Goal: Check status: Check status

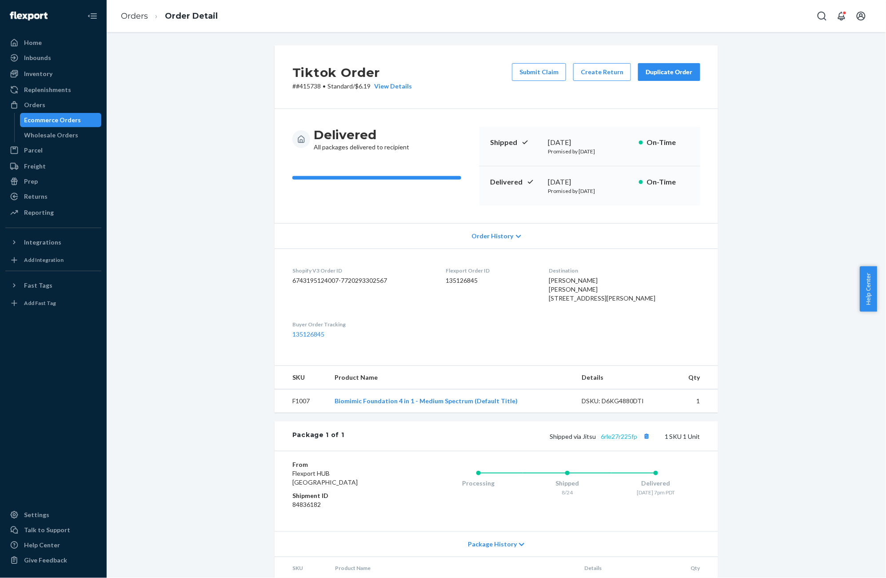
click at [624, 440] on link "6rle27r225fp" at bounding box center [619, 436] width 36 height 8
click at [644, 442] on button "Copy tracking number" at bounding box center [647, 436] width 12 height 12
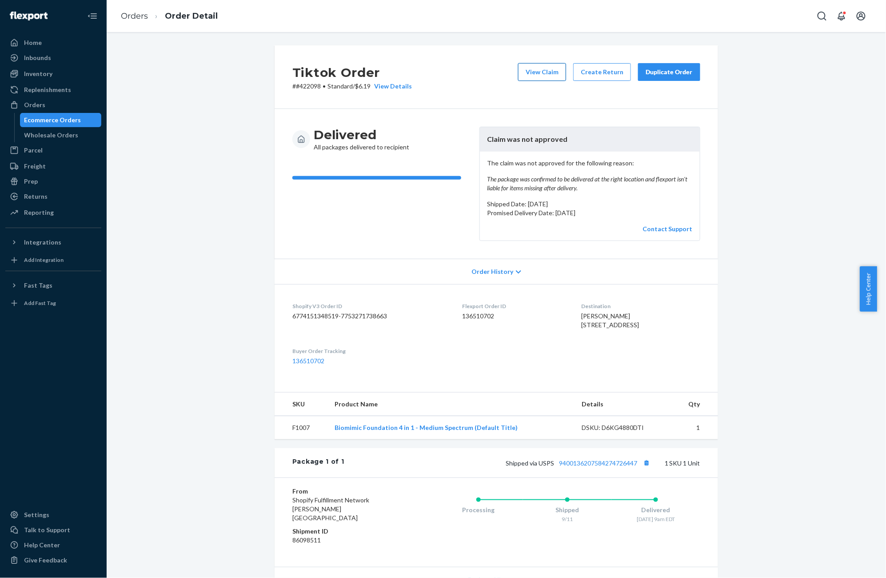
click at [528, 75] on button "View Claim" at bounding box center [542, 72] width 48 height 18
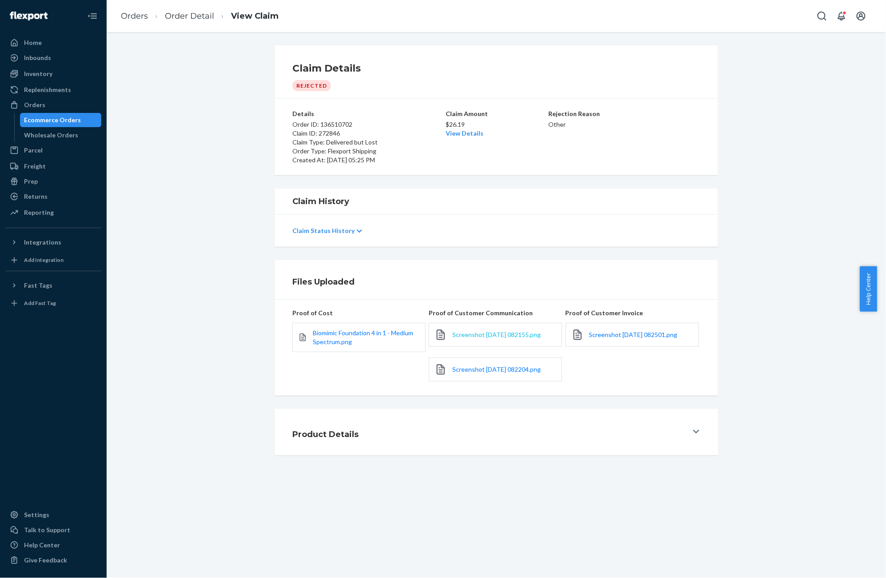
click at [491, 338] on span "Screenshot [DATE] 082155.png" at bounding box center [496, 335] width 88 height 8
click at [621, 338] on span "Screenshot 2025-09-19 082501.png" at bounding box center [633, 335] width 88 height 8
click at [324, 125] on p "Order ID: 136510702" at bounding box center [368, 124] width 152 height 9
click at [324, 124] on p "Order ID: 136510702" at bounding box center [368, 124] width 152 height 9
copy p "136510702"
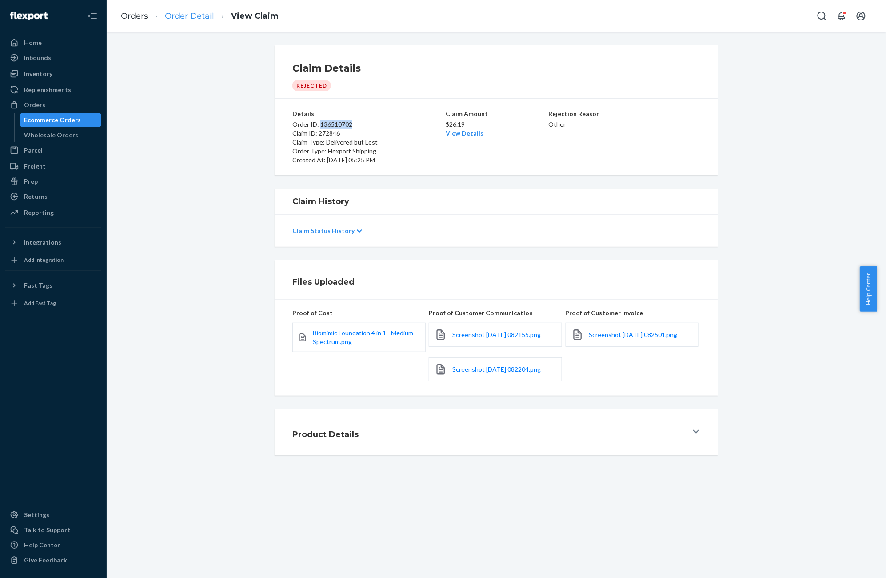
click at [182, 19] on link "Order Detail" at bounding box center [189, 16] width 49 height 10
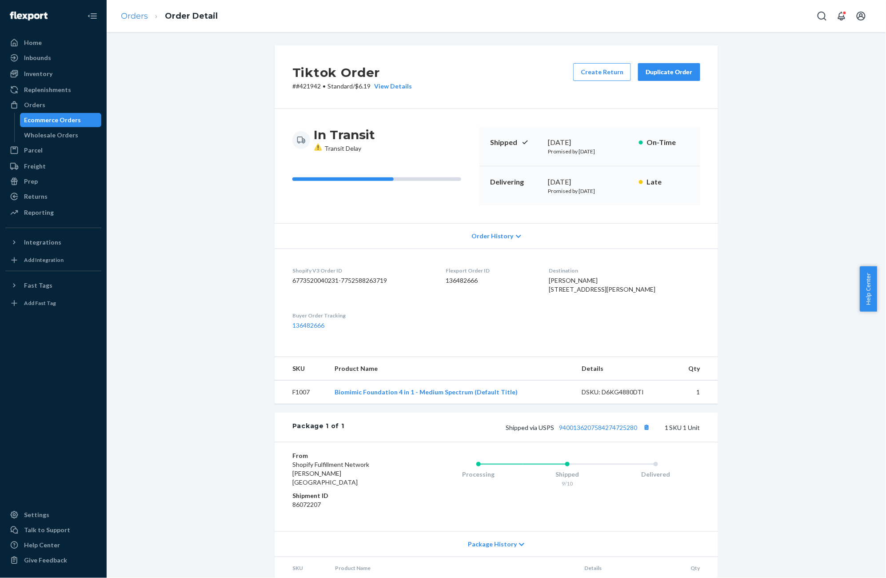
click at [130, 16] on link "Orders" at bounding box center [134, 16] width 27 height 10
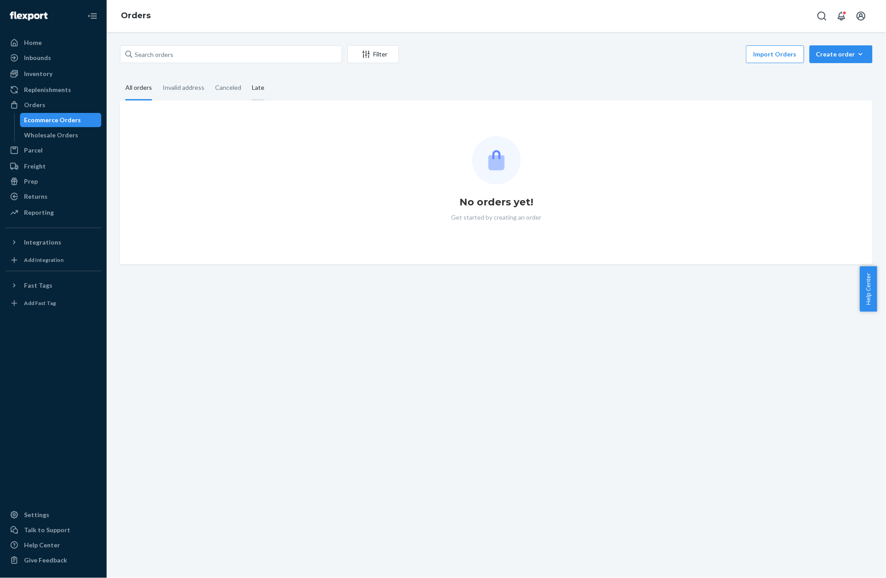
click at [264, 86] on div "Late" at bounding box center [258, 88] width 23 height 24
click at [247, 76] on input "Late" at bounding box center [247, 76] width 0 height 0
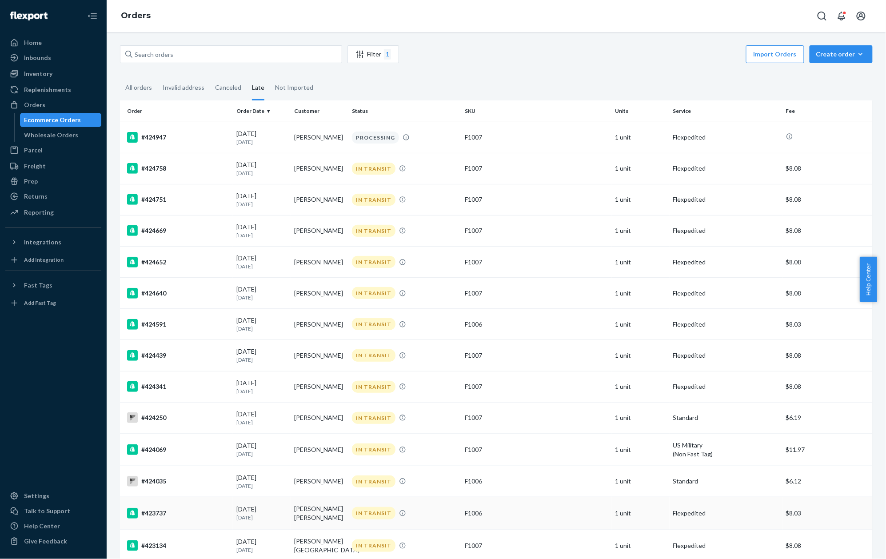
scroll to position [371, 0]
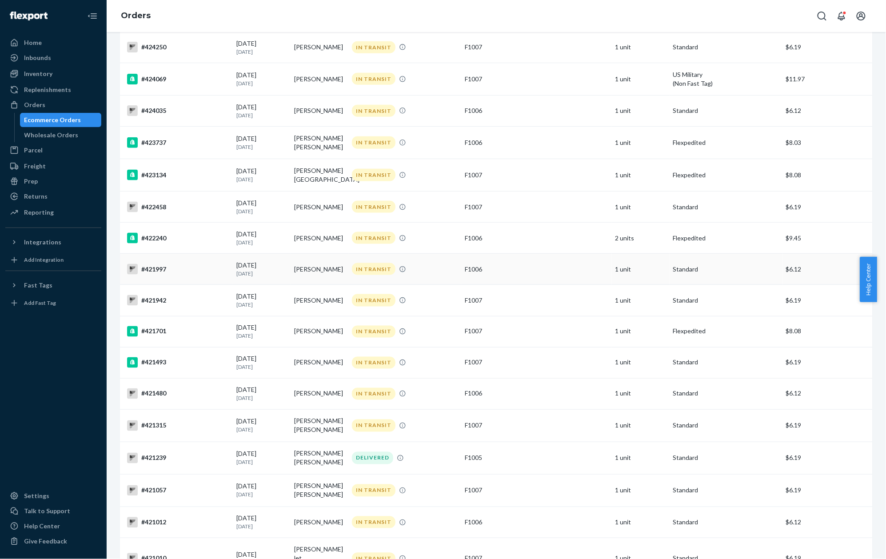
click at [147, 264] on div "#421997" at bounding box center [178, 269] width 102 height 11
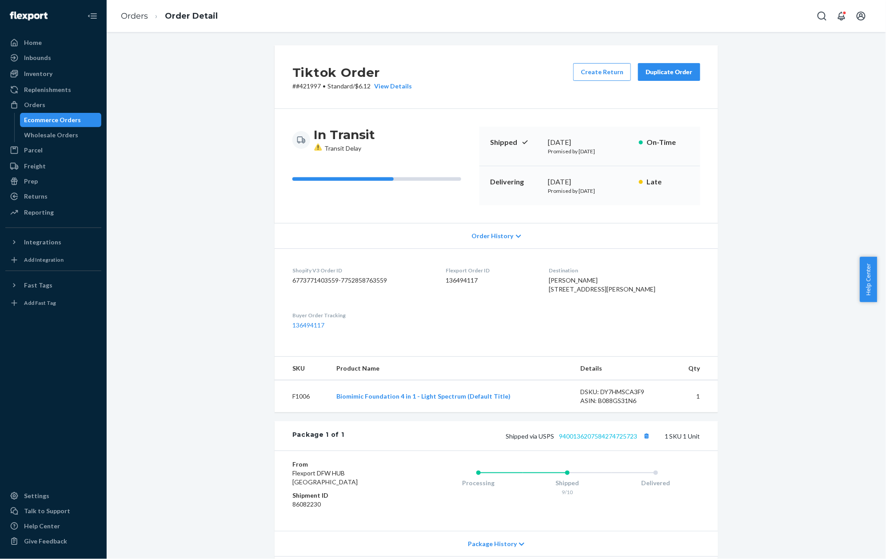
click at [589, 440] on link "9400136207584274725723" at bounding box center [598, 436] width 78 height 8
click at [308, 86] on p "# #421997 • Standard / $6.12 View Details" at bounding box center [352, 86] width 120 height 9
copy p "421997"
click at [139, 18] on link "Orders" at bounding box center [134, 16] width 27 height 10
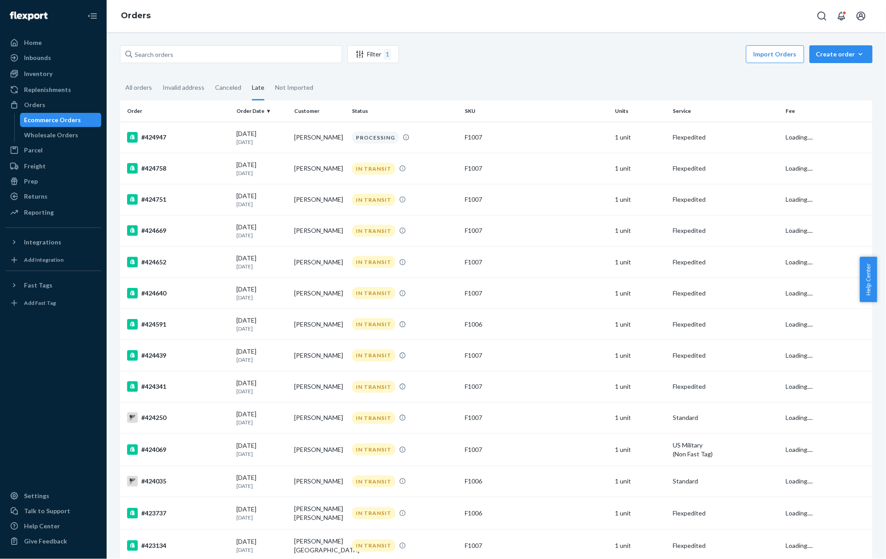
scroll to position [339, 0]
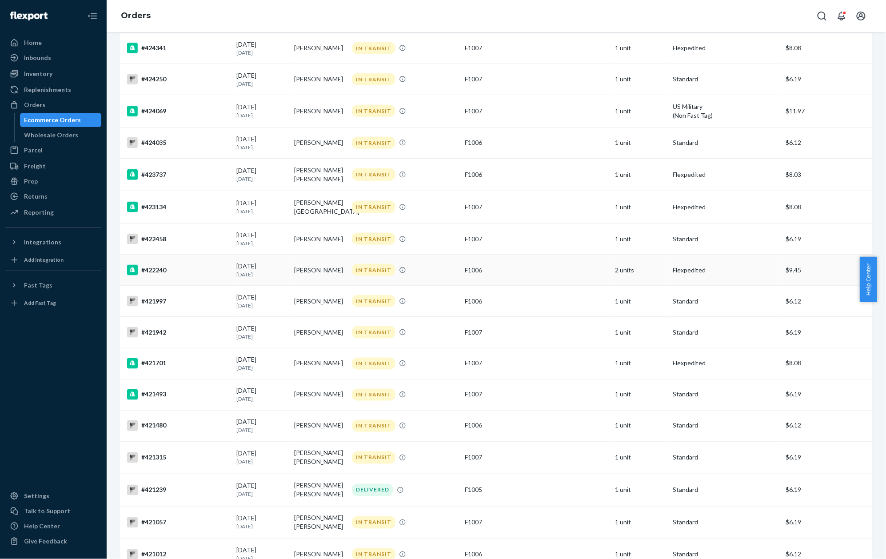
click at [159, 265] on div "#422240" at bounding box center [178, 270] width 102 height 11
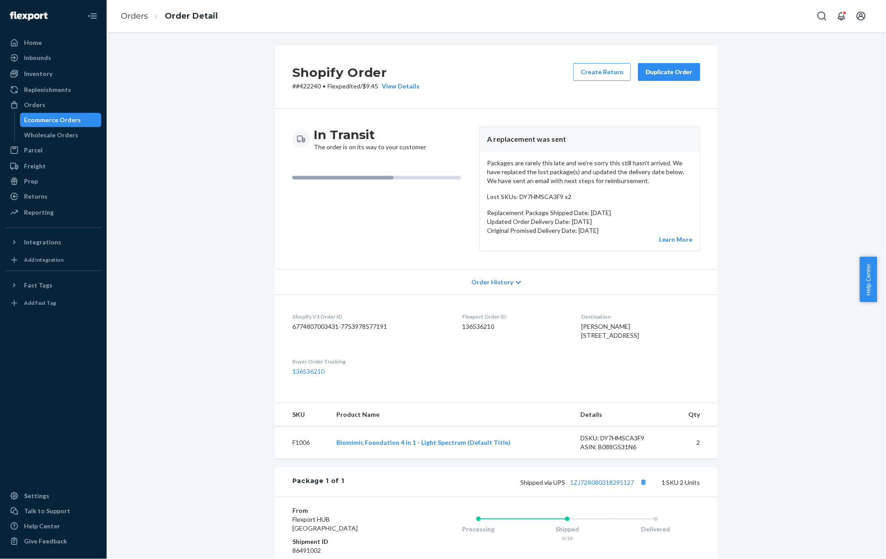
click at [468, 328] on dd "136536210" at bounding box center [514, 326] width 105 height 9
copy dd "136536210"
click at [303, 89] on p "# #422240 • Flexpedited / $9.45 View Details" at bounding box center [355, 86] width 127 height 9
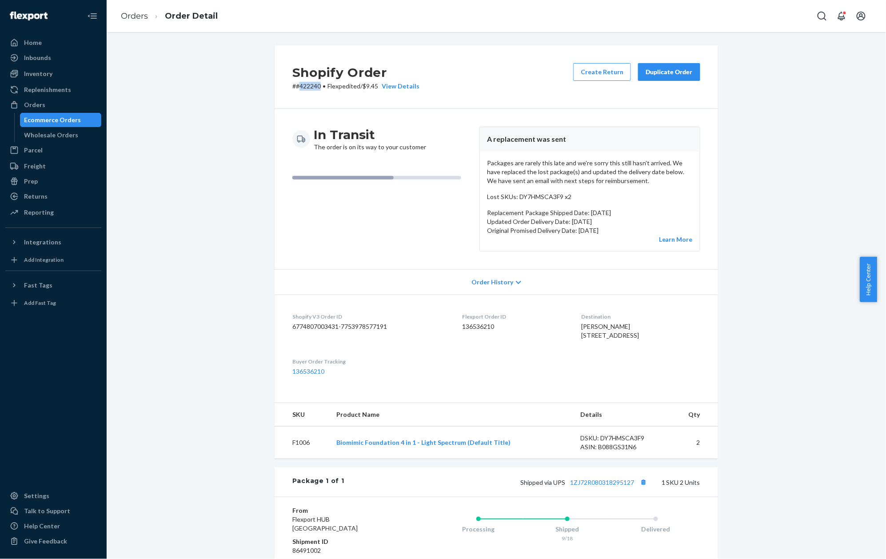
copy p "422240"
click at [132, 17] on link "Orders" at bounding box center [134, 16] width 27 height 10
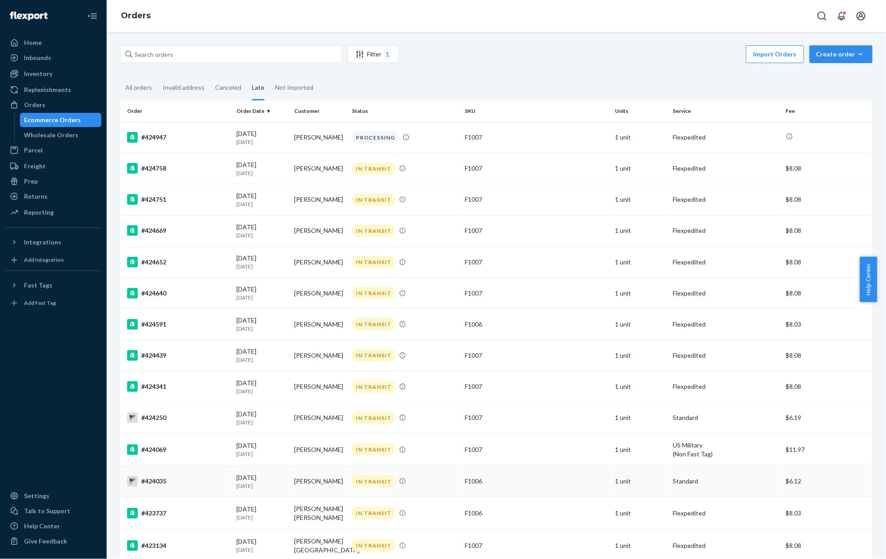
scroll to position [308, 0]
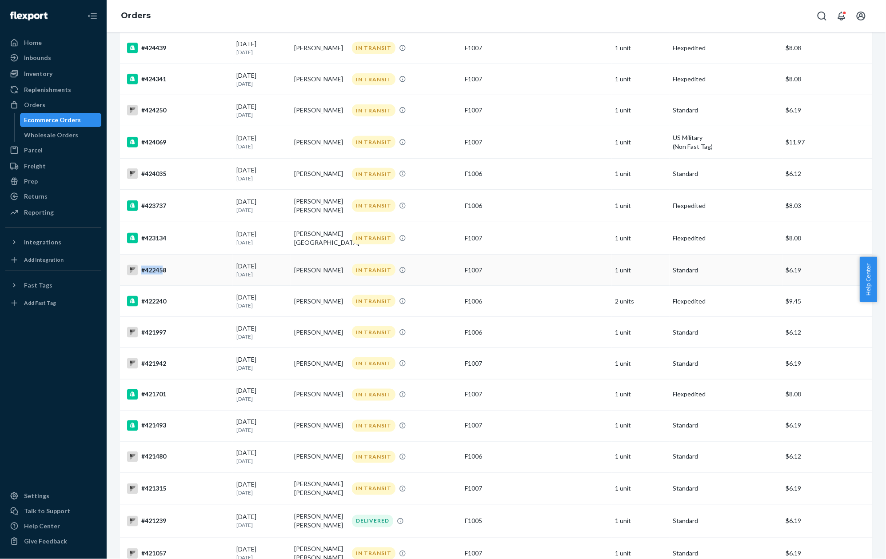
click at [161, 265] on div "#422458" at bounding box center [178, 270] width 102 height 11
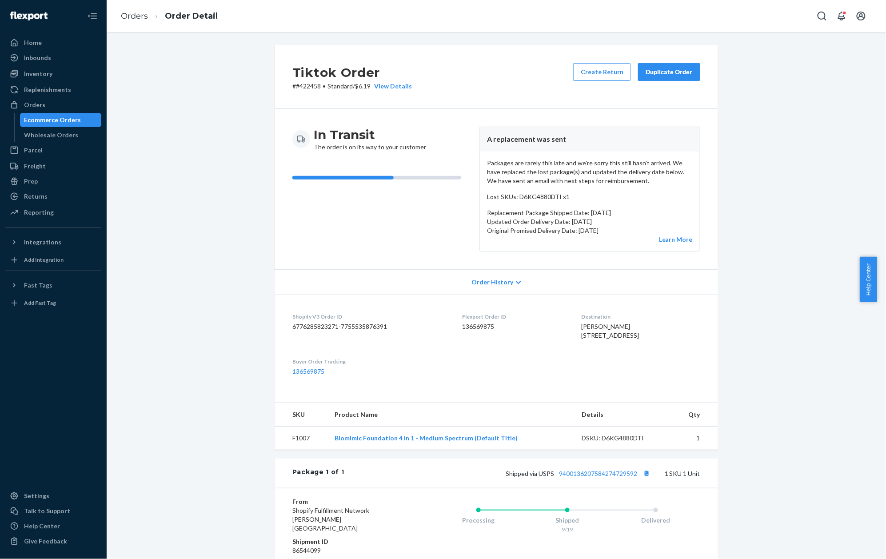
click at [306, 82] on p "# #422458 • Standard / $6.19 View Details" at bounding box center [352, 86] width 120 height 9
copy p "422458"
click at [143, 17] on link "Orders" at bounding box center [134, 16] width 27 height 10
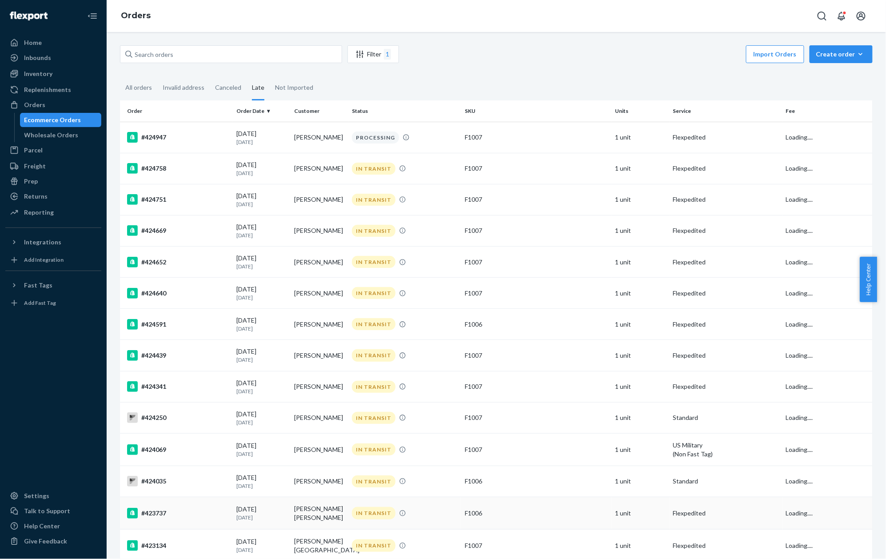
scroll to position [276, 0]
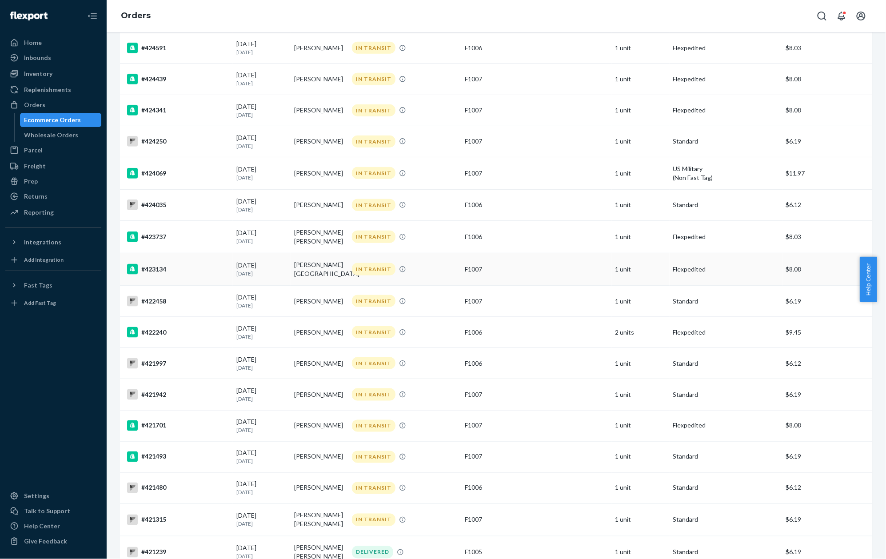
click at [157, 264] on div "#423134" at bounding box center [178, 269] width 102 height 11
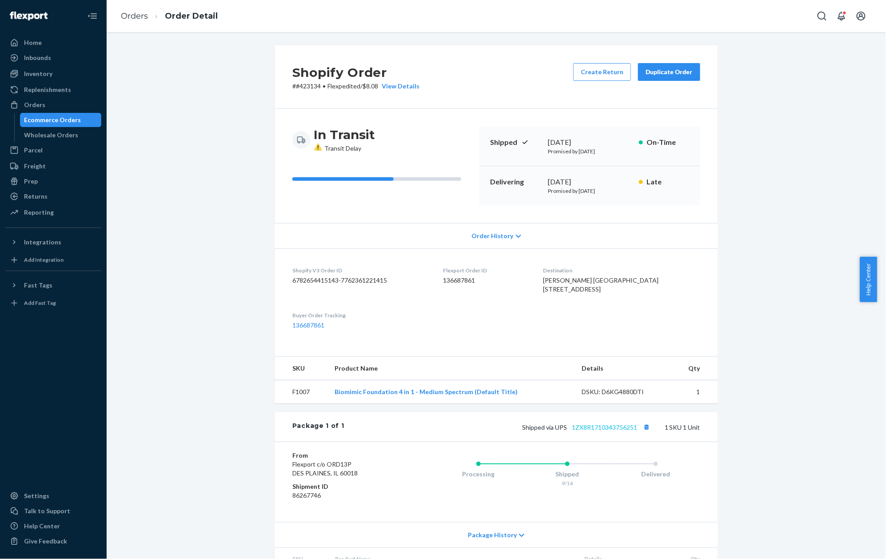
click at [616, 431] on link "1ZX8R1710343756251" at bounding box center [604, 428] width 65 height 8
click at [306, 90] on p "# #423134 • Flexpedited / $8.08 View Details" at bounding box center [355, 86] width 127 height 9
click at [306, 84] on p "# #423134 • Flexpedited / $8.08 View Details" at bounding box center [355, 86] width 127 height 9
copy p "423134"
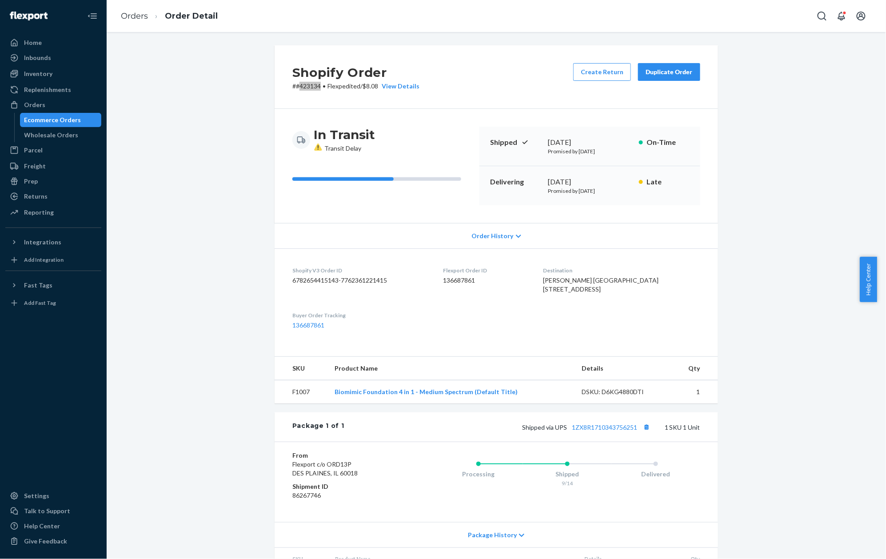
click at [302, 87] on p "# #423134 • Flexpedited / $8.08 View Details" at bounding box center [355, 86] width 127 height 9
copy p "423134"
click at [146, 20] on li "Orders" at bounding box center [134, 17] width 27 height 12
click at [141, 18] on link "Orders" at bounding box center [134, 16] width 27 height 10
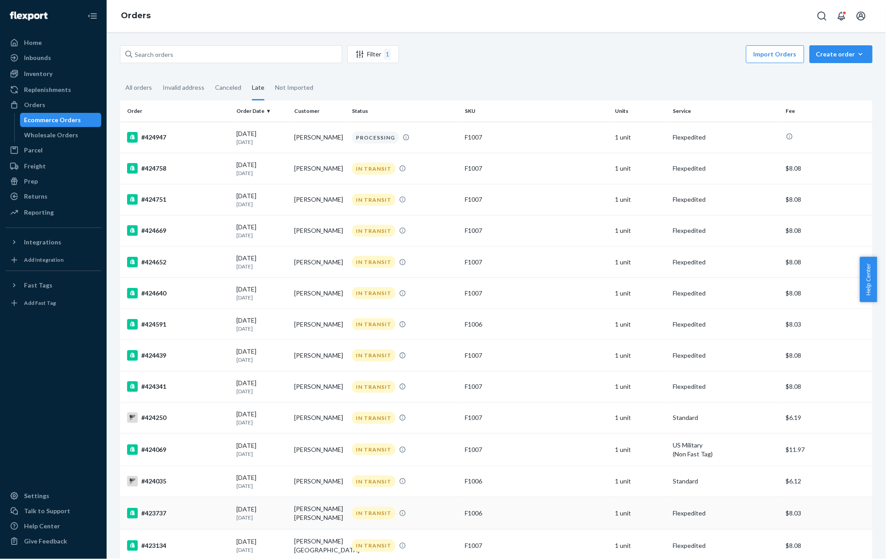
click at [151, 512] on div "#423737" at bounding box center [178, 513] width 102 height 11
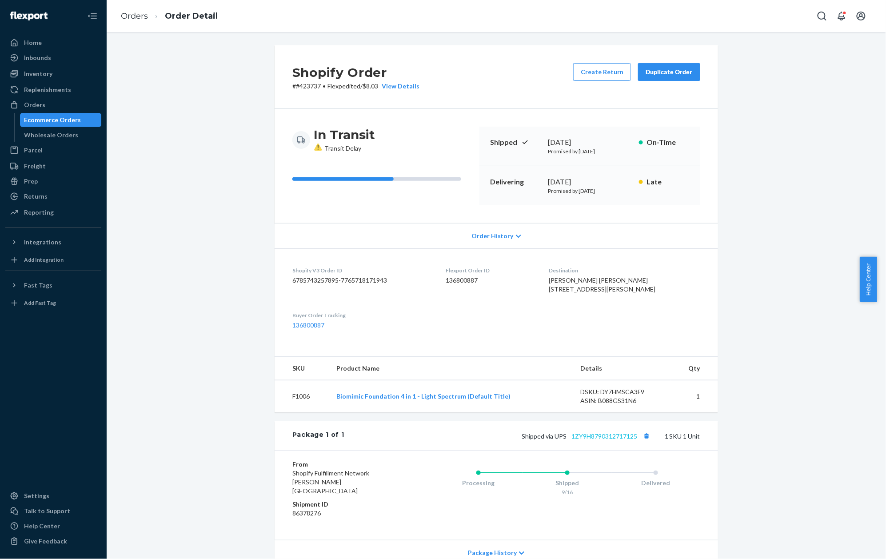
click at [601, 440] on link "1ZY9H8790312717125" at bounding box center [605, 436] width 66 height 8
click at [304, 86] on p "# #423737 • Flexpedited / $8.03 View Details" at bounding box center [355, 86] width 127 height 9
copy p "423737"
click at [137, 17] on link "Orders" at bounding box center [134, 16] width 27 height 10
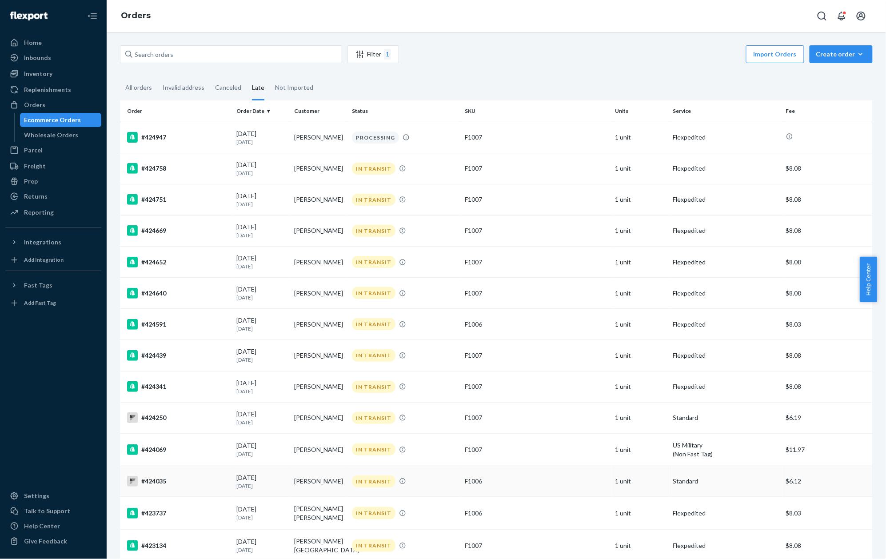
click at [160, 482] on div "#424035" at bounding box center [178, 481] width 102 height 11
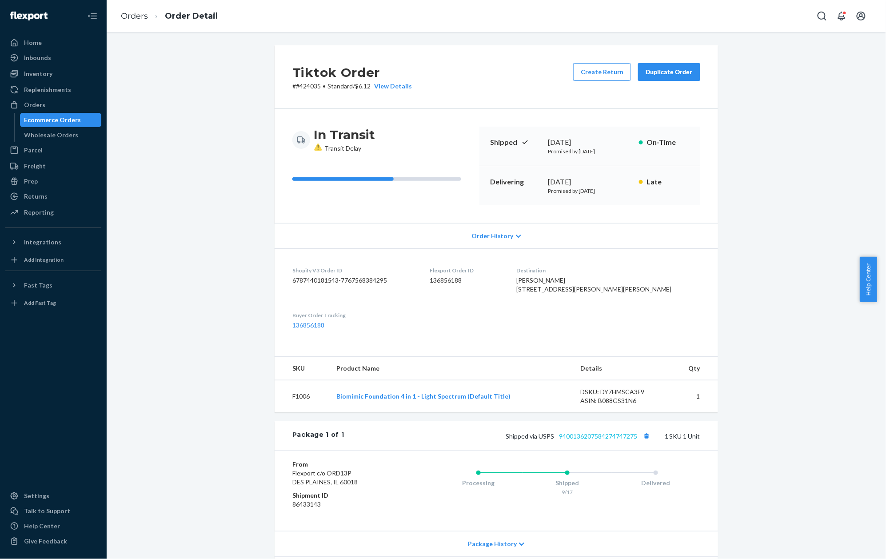
click at [597, 440] on link "9400136207584274747275" at bounding box center [598, 436] width 78 height 8
click at [303, 84] on p "# #424035 • Standard / $6.12 View Details" at bounding box center [352, 86] width 120 height 9
copy p "424035"
click at [131, 18] on link "Orders" at bounding box center [134, 16] width 27 height 10
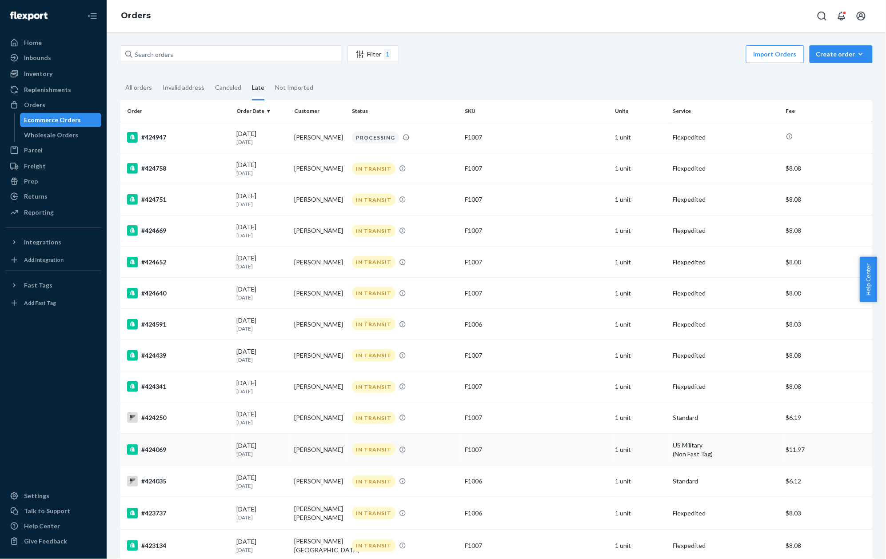
click at [157, 449] on div "#424069" at bounding box center [178, 449] width 102 height 11
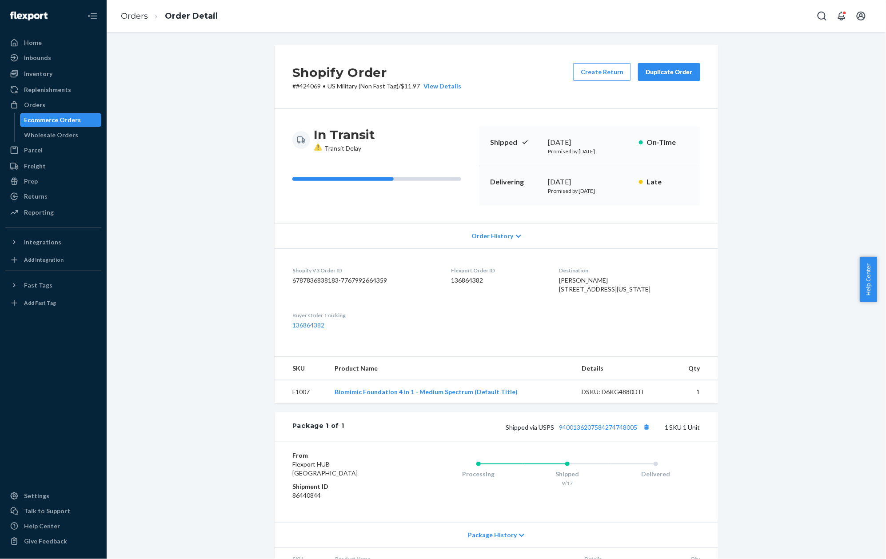
click at [577, 433] on div "Shipped via USPS 9400136207584274748005 1 SKU 1 Unit" at bounding box center [522, 427] width 356 height 12
click at [578, 431] on link "9400136207584274748005" at bounding box center [598, 428] width 78 height 8
click at [308, 86] on p "# #424069 • US Military (Non Fast Tag) / $11.97 View Details" at bounding box center [376, 86] width 169 height 9
copy p "424069"
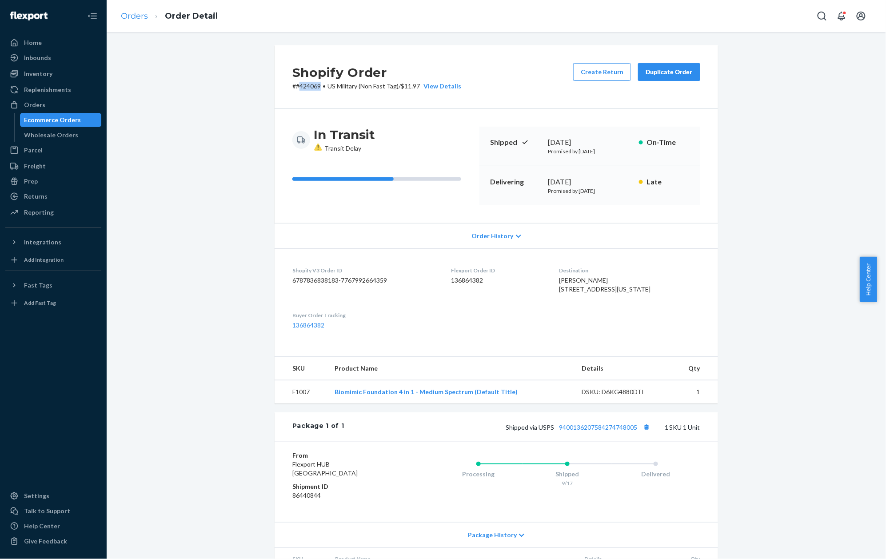
click at [132, 17] on link "Orders" at bounding box center [134, 16] width 27 height 10
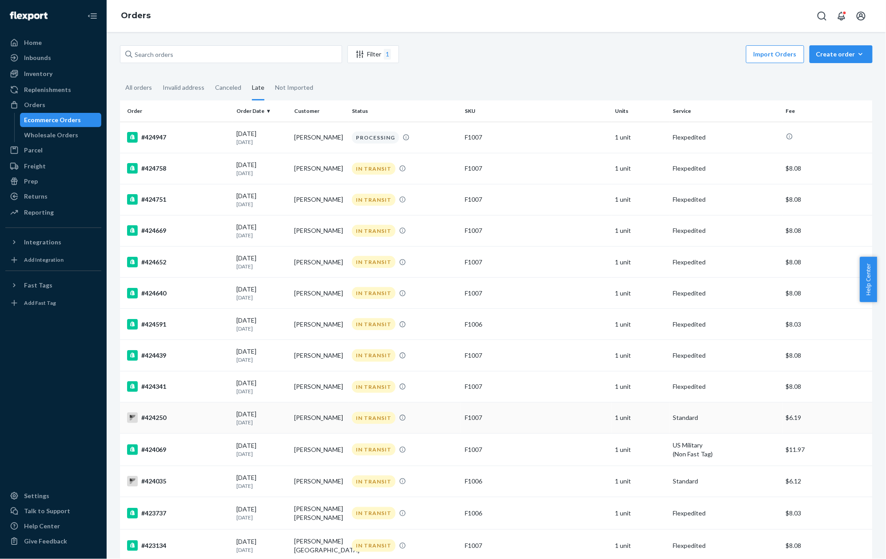
click at [164, 420] on div "#424250" at bounding box center [178, 417] width 102 height 11
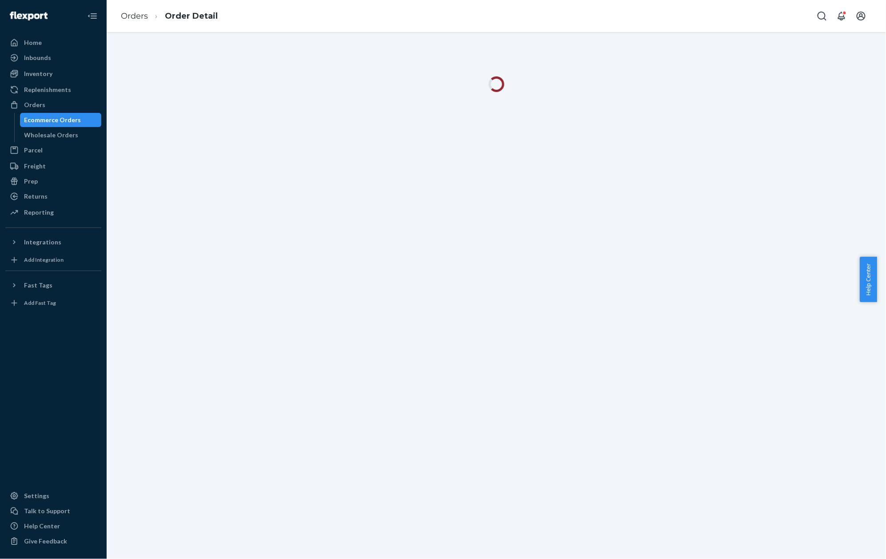
click at [164, 420] on div at bounding box center [497, 295] width 780 height 527
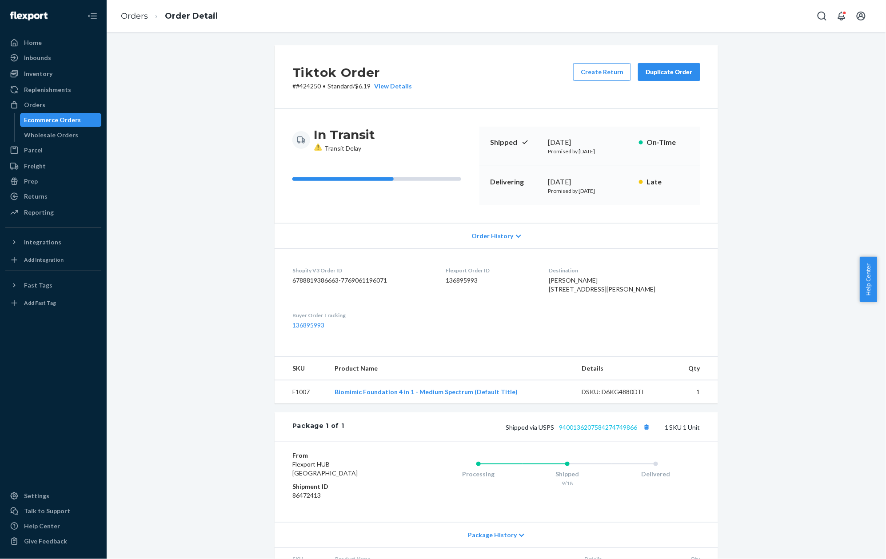
click at [581, 431] on link "9400136207584274749866" at bounding box center [598, 428] width 78 height 8
click at [304, 85] on p "# #424250 • Standard / $6.19 View Details" at bounding box center [352, 86] width 120 height 9
copy p "424250"
click at [141, 16] on link "Orders" at bounding box center [134, 16] width 27 height 10
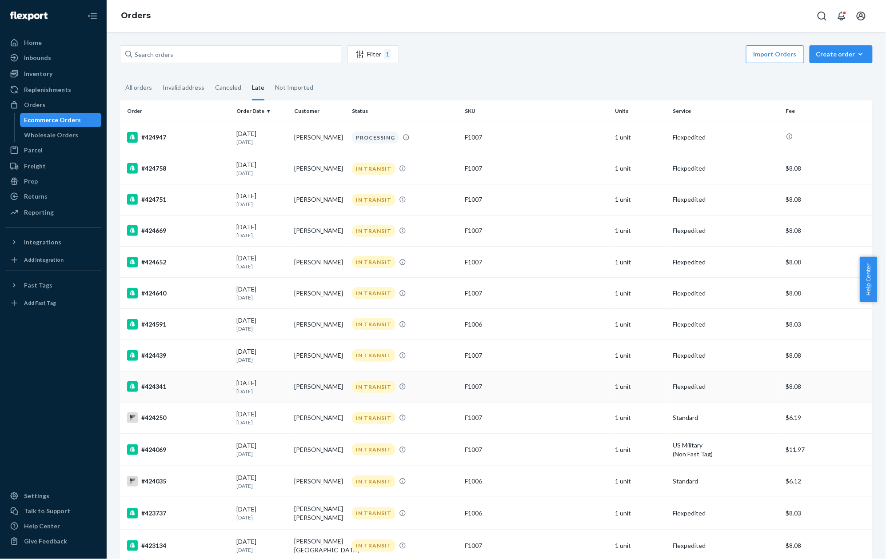
click at [148, 388] on div "#424341" at bounding box center [178, 386] width 102 height 11
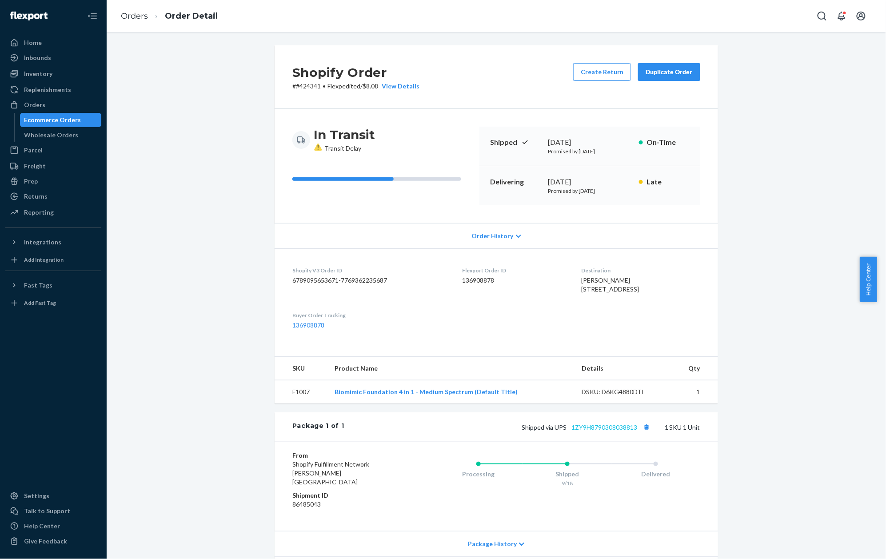
click at [589, 431] on link "1ZY9H8790308038813" at bounding box center [605, 428] width 66 height 8
click at [307, 89] on p "# #424341 • Flexpedited / $8.08 View Details" at bounding box center [355, 86] width 127 height 9
click at [141, 16] on link "Orders" at bounding box center [134, 16] width 27 height 10
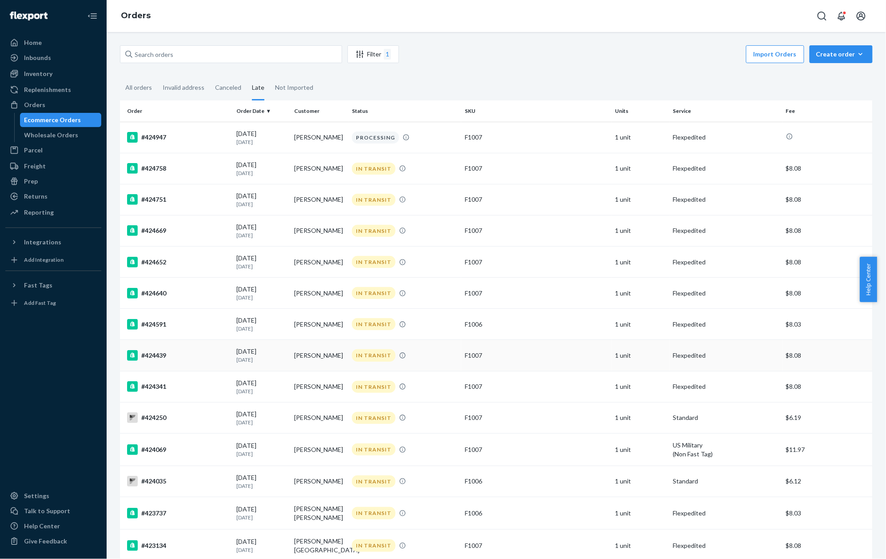
click at [162, 354] on div "#424439" at bounding box center [178, 355] width 102 height 11
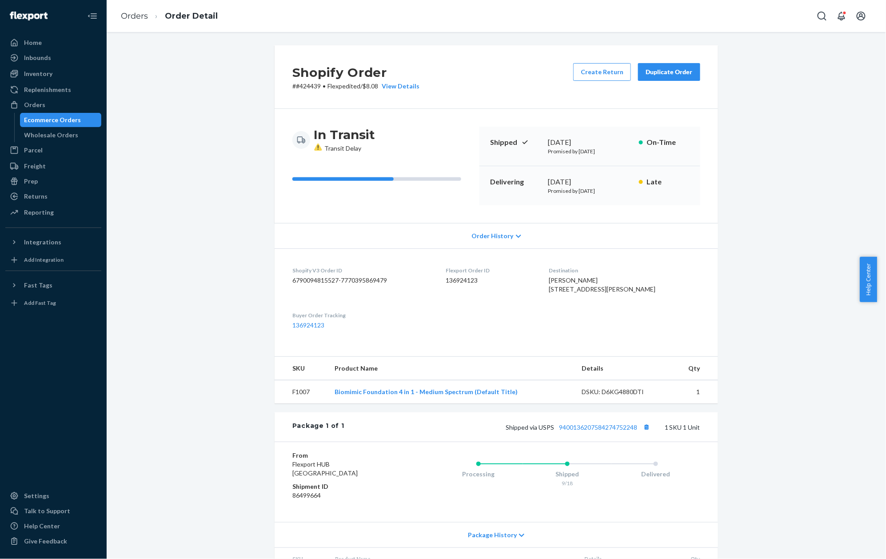
click at [304, 87] on p "# #424439 • Flexpedited / $8.08 View Details" at bounding box center [355, 86] width 127 height 9
click at [130, 11] on link "Orders" at bounding box center [134, 16] width 27 height 10
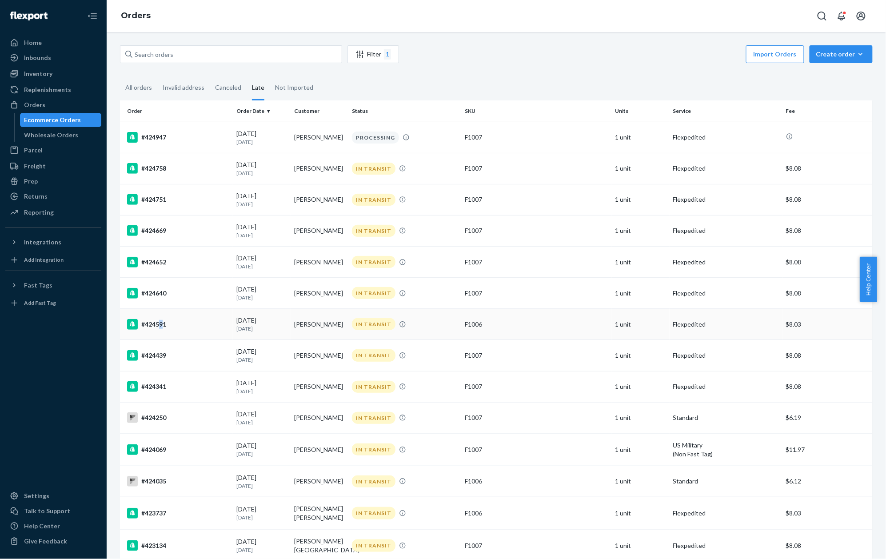
click at [160, 320] on div "#424591" at bounding box center [178, 324] width 102 height 11
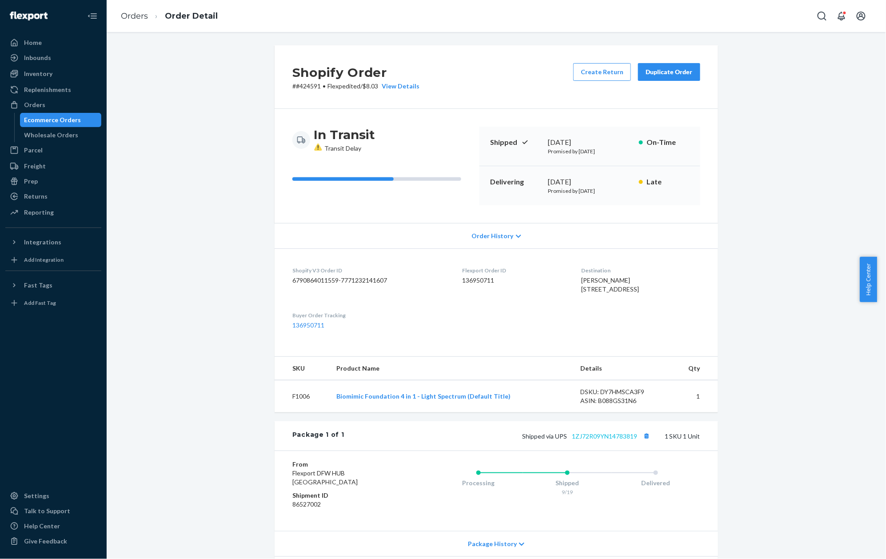
click at [587, 442] on div "Shipped via UPS 1ZJ72R09YN14783819 1 SKU 1 Unit" at bounding box center [522, 436] width 356 height 12
click at [588, 440] on link "1ZJ72R09YN14783819" at bounding box center [604, 436] width 65 height 8
click at [301, 86] on p "# #424591 • Flexpedited / $8.03 View Details" at bounding box center [355, 86] width 127 height 9
click at [127, 13] on link "Orders" at bounding box center [134, 16] width 27 height 10
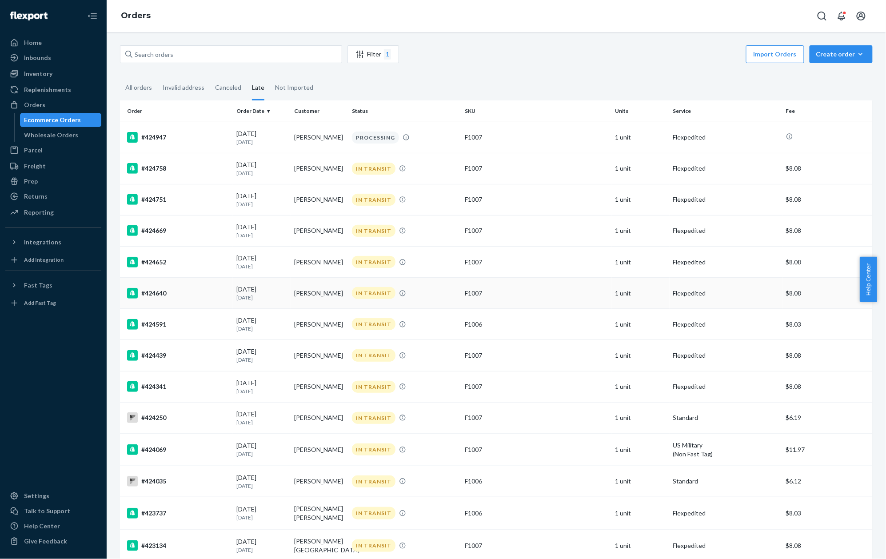
click at [155, 288] on div "#424640" at bounding box center [178, 293] width 102 height 11
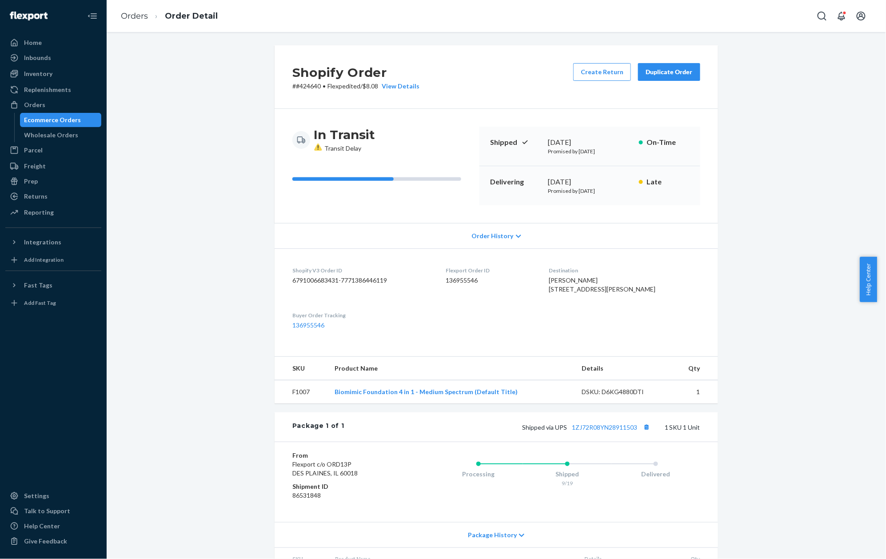
click at [307, 82] on p "# #424640 • Flexpedited / $8.08 View Details" at bounding box center [355, 86] width 127 height 9
click at [141, 16] on link "Orders" at bounding box center [134, 16] width 27 height 10
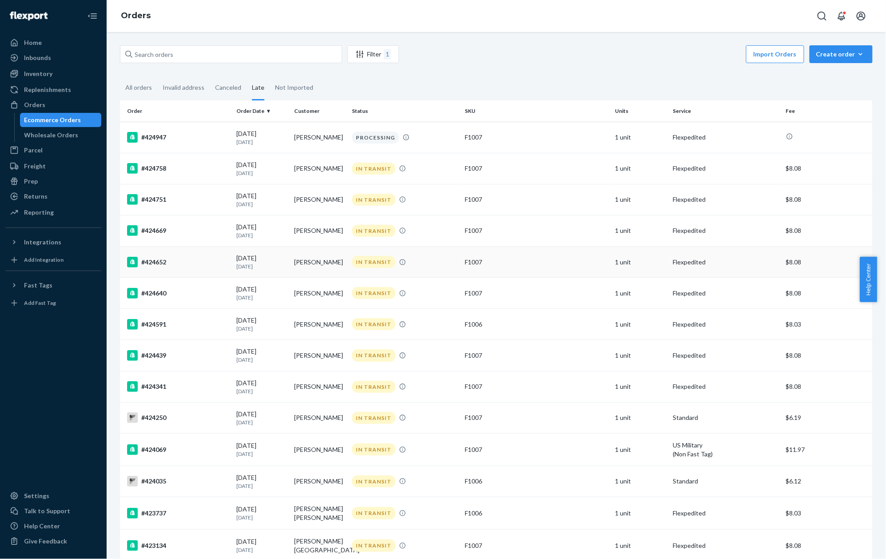
click at [156, 263] on div "#424652" at bounding box center [178, 262] width 102 height 11
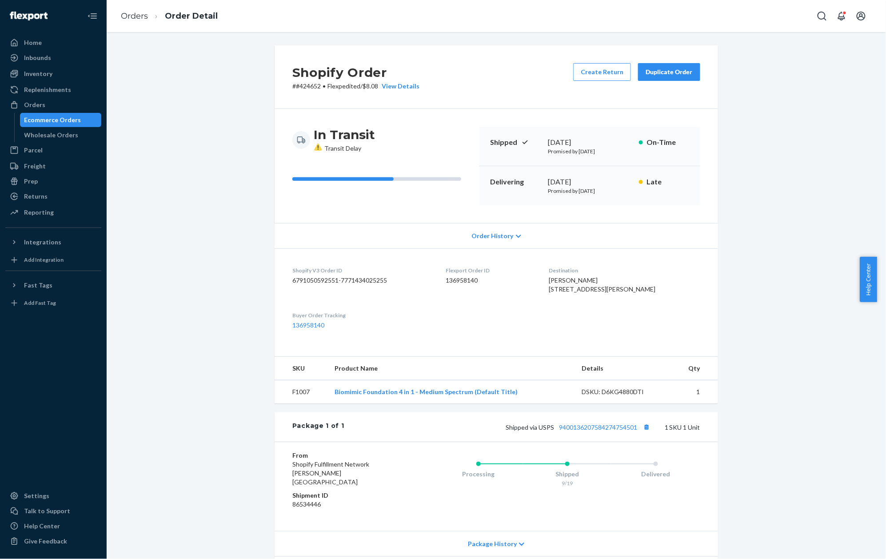
click at [308, 86] on p "# #424652 • Flexpedited / $8.08 View Details" at bounding box center [355, 86] width 127 height 9
click at [139, 15] on link "Orders" at bounding box center [134, 16] width 27 height 10
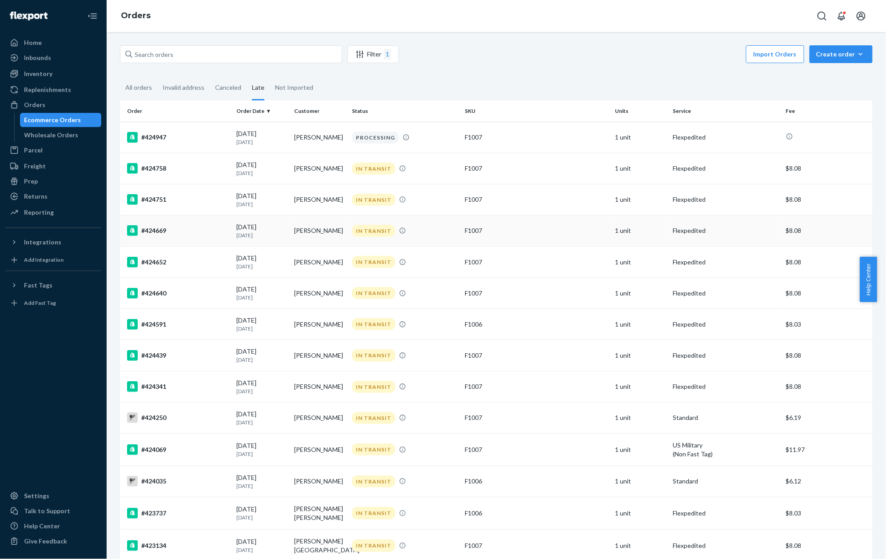
click at [156, 230] on div "#424669" at bounding box center [178, 230] width 102 height 11
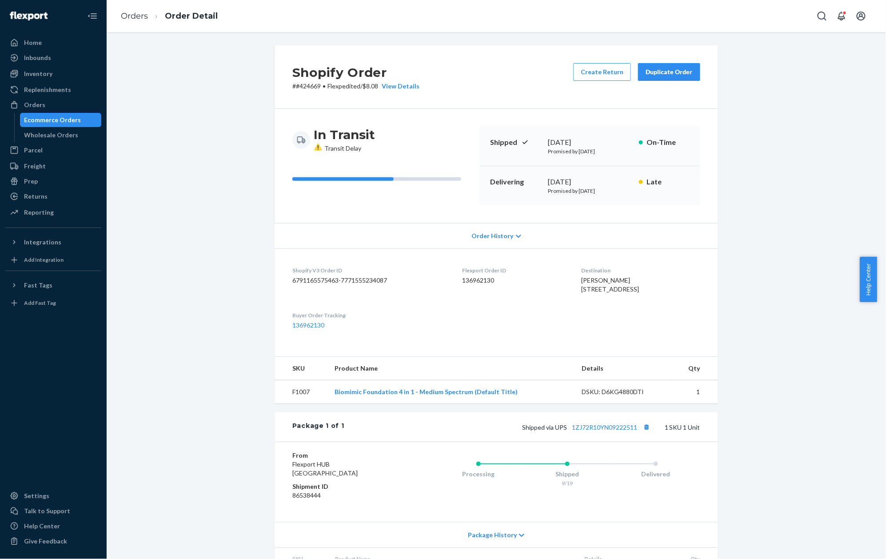
click at [296, 82] on p "# #424669 • Flexpedited / $8.08 View Details" at bounding box center [355, 86] width 127 height 9
click at [139, 17] on link "Orders" at bounding box center [134, 16] width 27 height 10
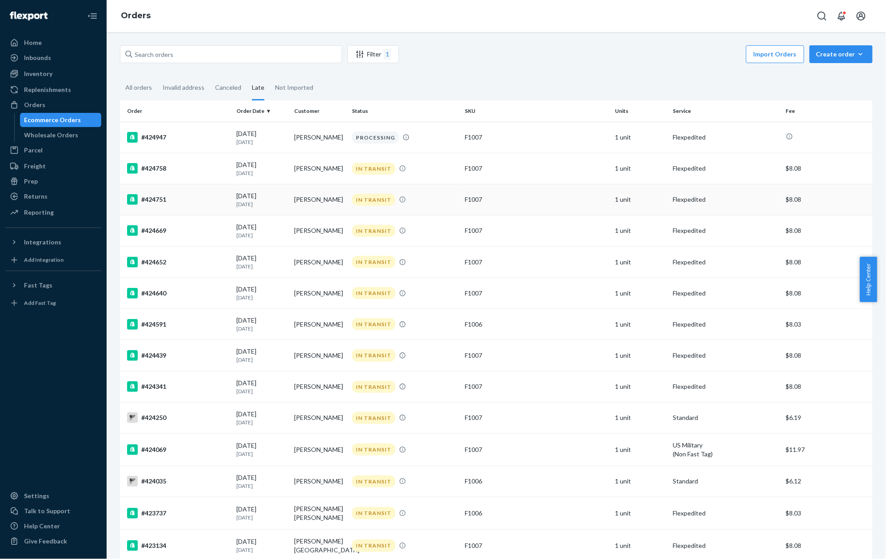
click at [155, 202] on div "#424751" at bounding box center [178, 199] width 102 height 11
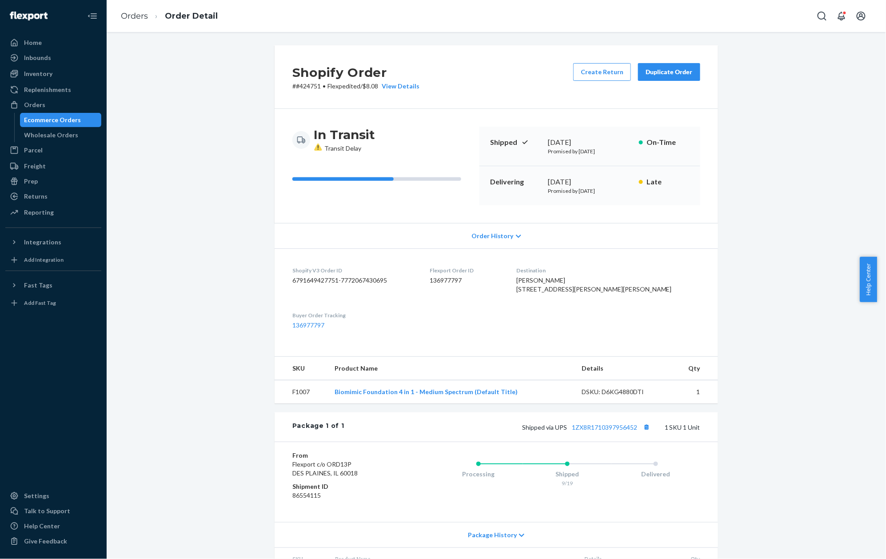
click at [310, 88] on p "# #424751 • Flexpedited / $8.08 View Details" at bounding box center [355, 86] width 127 height 9
click at [310, 86] on p "# #424751 • Flexpedited / $8.08 View Details" at bounding box center [355, 86] width 127 height 9
click at [132, 16] on link "Orders" at bounding box center [134, 16] width 27 height 10
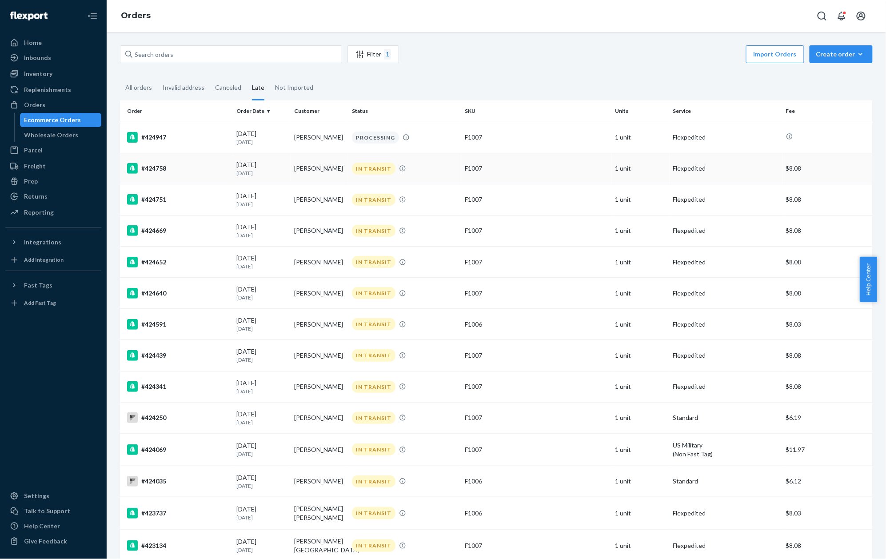
click at [157, 168] on div "#424758" at bounding box center [178, 168] width 102 height 11
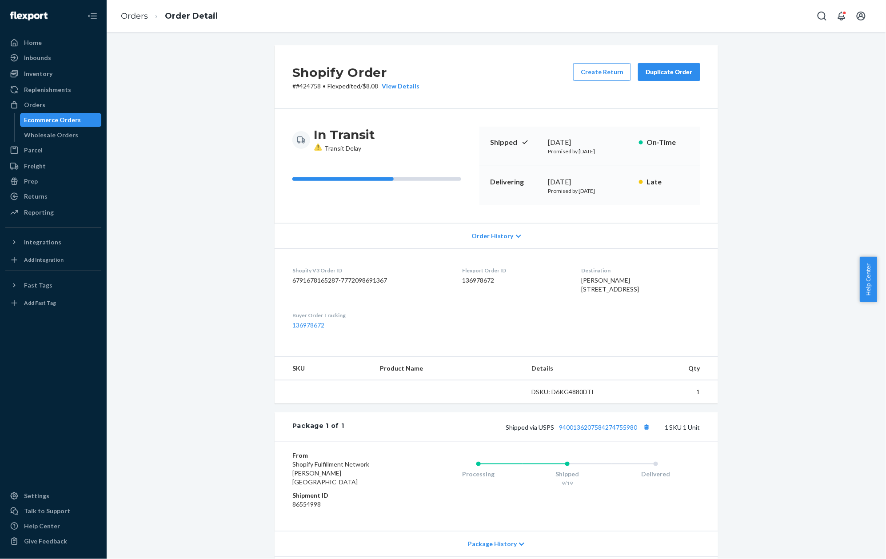
click at [311, 87] on p "# #424758 • Flexpedited / $8.08 View Details" at bounding box center [355, 86] width 127 height 9
